Goal: Task Accomplishment & Management: Manage account settings

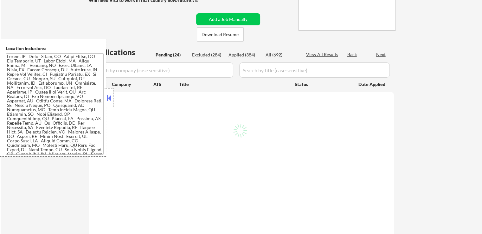
scroll to position [127, 0]
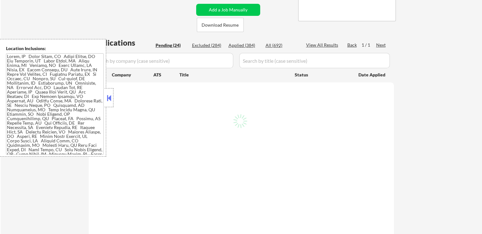
select select ""pending""
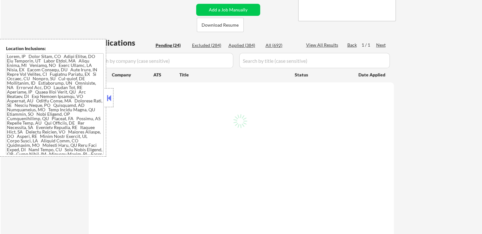
select select ""pending""
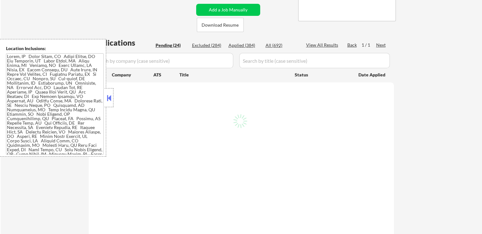
select select ""pending""
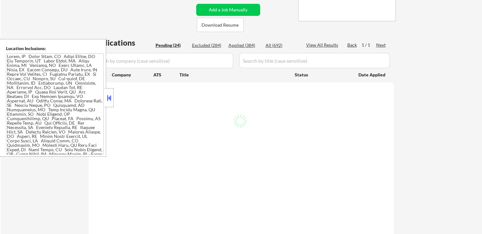
select select ""pending""
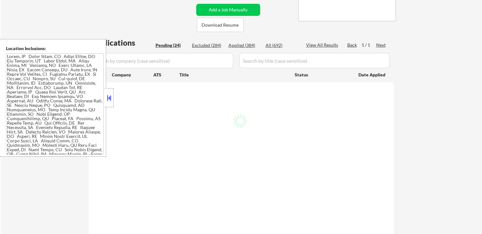
select select ""pending""
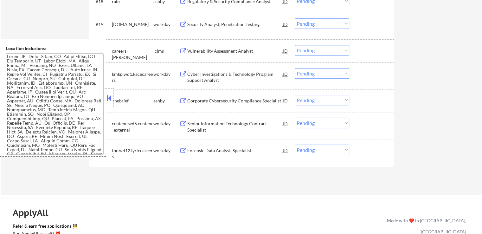
scroll to position [634, 0]
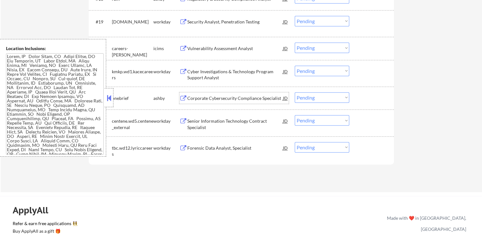
click at [184, 102] on div "Corporate Cybersecurity Compliance Specialist JD" at bounding box center [233, 97] width 109 height 11
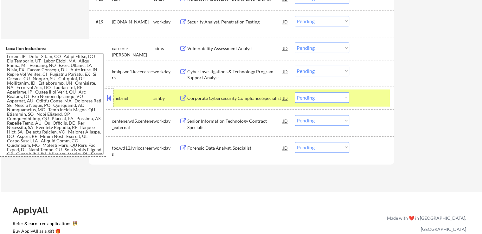
click at [317, 99] on select "Choose an option... Pending Applied Excluded (Questions) Excluded (Expired) Exc…" at bounding box center [322, 97] width 55 height 10
click at [295, 92] on select "Choose an option... Pending Applied Excluded (Questions) Excluded (Expired) Exc…" at bounding box center [322, 97] width 55 height 10
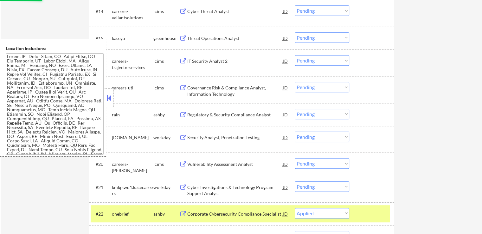
scroll to position [476, 0]
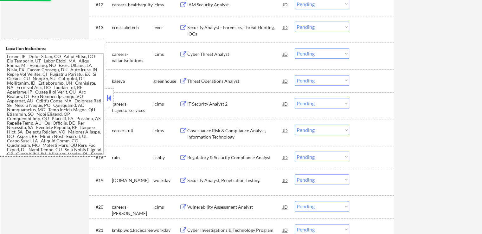
click at [184, 159] on button at bounding box center [183, 158] width 8 height 6
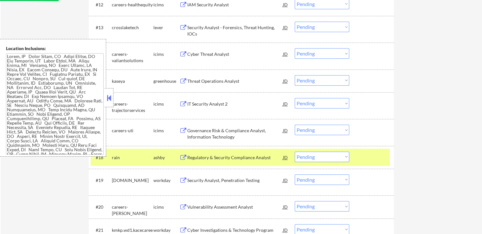
select select ""pending""
drag, startPoint x: 318, startPoint y: 156, endPoint x: 322, endPoint y: 172, distance: 16.0
click at [318, 156] on select "Choose an option... Pending Applied Excluded (Questions) Excluded (Expired) Exc…" at bounding box center [322, 157] width 55 height 10
click at [295, 152] on select "Choose an option... Pending Applied Excluded (Questions) Excluded (Expired) Exc…" at bounding box center [322, 157] width 55 height 10
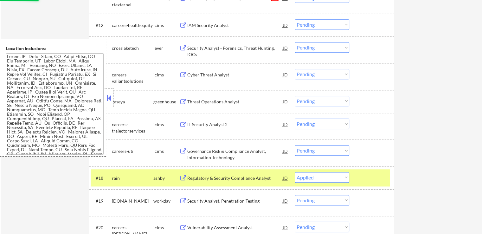
scroll to position [444, 0]
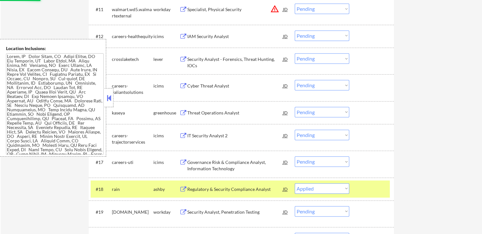
click at [187, 111] on div "Threat Operations Analyst" at bounding box center [235, 113] width 96 height 6
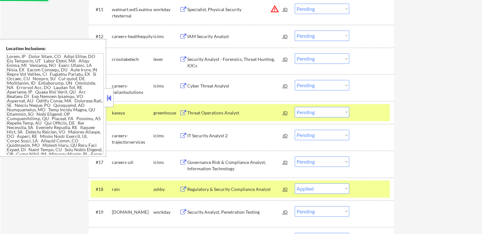
select select ""pending""
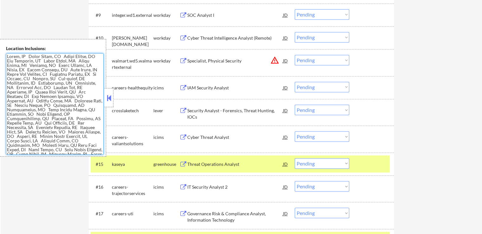
scroll to position [381, 0]
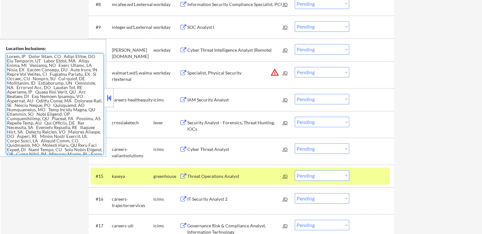
click at [183, 123] on button at bounding box center [183, 123] width 8 height 6
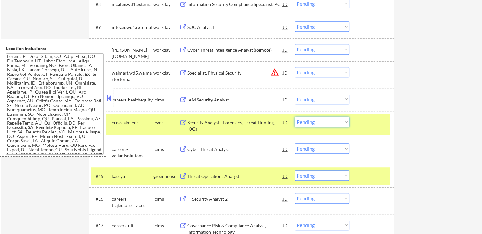
click at [318, 124] on select "Choose an option... Pending Applied Excluded (Questions) Excluded (Expired) Exc…" at bounding box center [322, 122] width 55 height 10
click at [295, 117] on select "Choose an option... Pending Applied Excluded (Questions) Excluded (Expired) Exc…" at bounding box center [322, 122] width 55 height 10
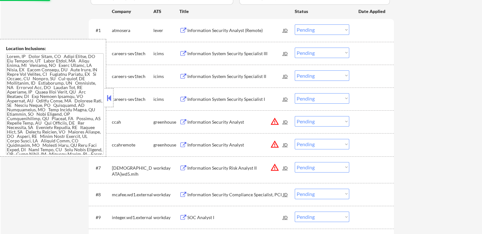
scroll to position [159, 0]
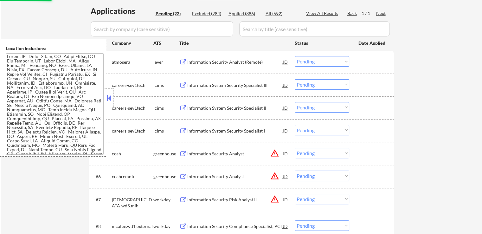
select select ""pending""
click at [180, 59] on div "Information Security Analyst (Remote) JD" at bounding box center [233, 61] width 109 height 11
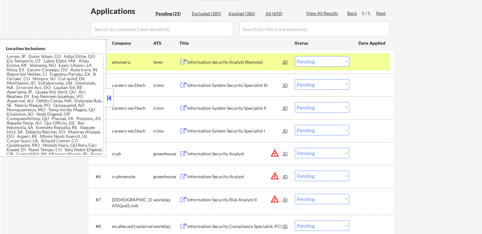
drag, startPoint x: 183, startPoint y: 61, endPoint x: 192, endPoint y: 54, distance: 11.0
click at [183, 60] on button at bounding box center [183, 62] width 8 height 6
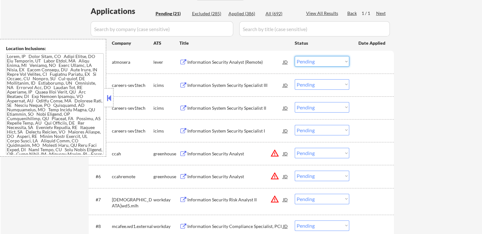
click at [320, 62] on select "Choose an option... Pending Applied Excluded (Questions) Excluded (Expired) Exc…" at bounding box center [322, 61] width 55 height 10
click at [295, 56] on select "Choose an option... Pending Applied Excluded (Questions) Excluded (Expired) Exc…" at bounding box center [322, 61] width 55 height 10
select select ""pending""
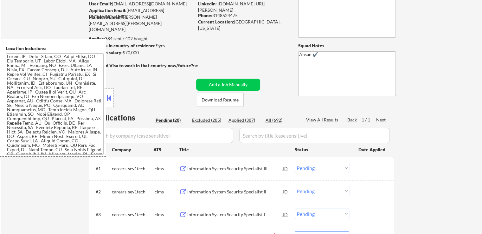
scroll to position [63, 0]
